Goal: Transaction & Acquisition: Download file/media

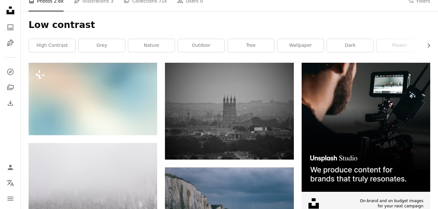
scroll to position [99, 0]
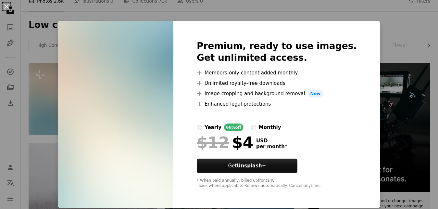
click at [8, 3] on button "An X shape" at bounding box center [7, 7] width 8 height 8
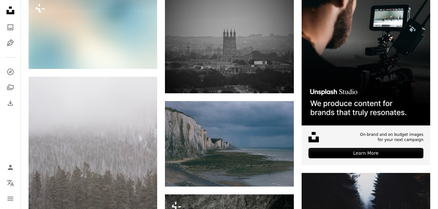
scroll to position [0, 0]
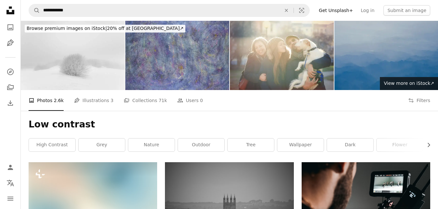
click at [397, 49] on img at bounding box center [386, 55] width 104 height 69
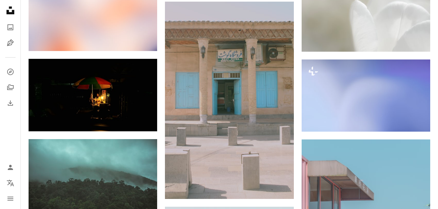
scroll to position [563, 0]
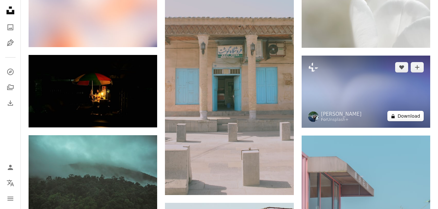
click at [407, 116] on button "A lock Download" at bounding box center [405, 116] width 36 height 10
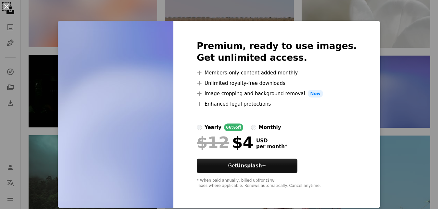
click at [8, 5] on button "An X shape" at bounding box center [7, 7] width 8 height 8
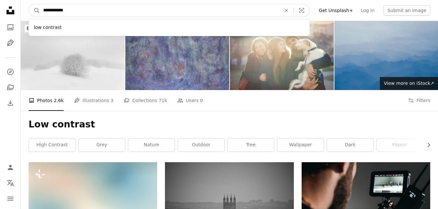
drag, startPoint x: 71, startPoint y: 9, endPoint x: 30, endPoint y: 8, distance: 41.6
click at [40, 8] on input "**********" at bounding box center [159, 10] width 239 height 12
type input "*"
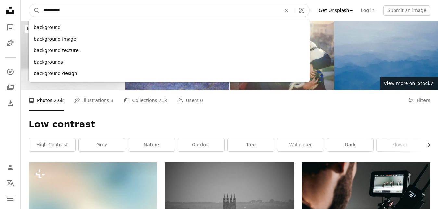
type input "**********"
click at [29, 4] on button "A magnifying glass" at bounding box center [34, 10] width 11 height 12
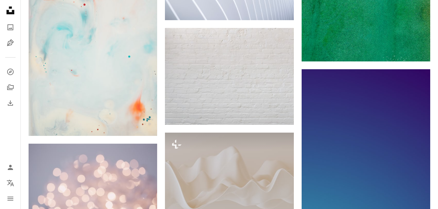
scroll to position [795, 0]
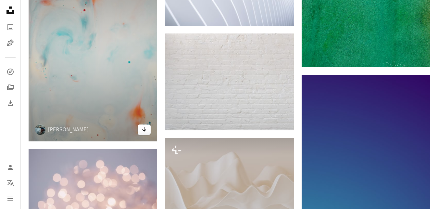
click at [144, 128] on icon "Download" at bounding box center [144, 129] width 4 height 5
